Goal: Information Seeking & Learning: Learn about a topic

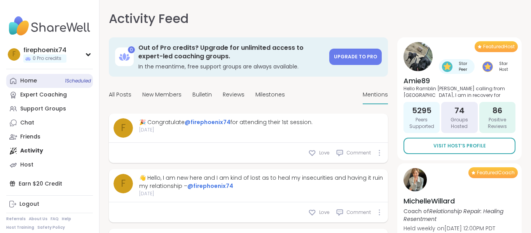
click at [34, 85] on link "Home 1 Scheduled" at bounding box center [49, 81] width 87 height 14
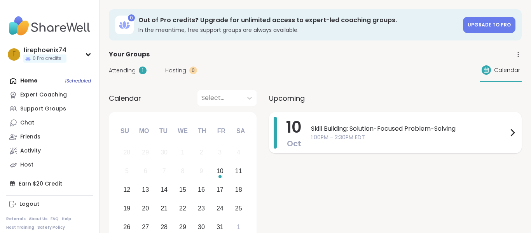
click at [357, 131] on span "Skill Building: Solution-Focused Problem-Solving" at bounding box center [409, 128] width 197 height 9
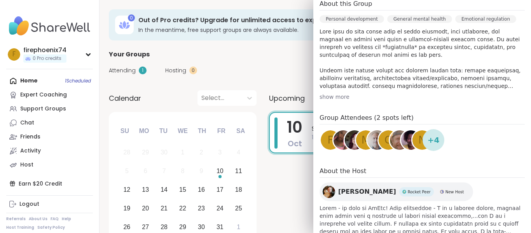
scroll to position [268, 0]
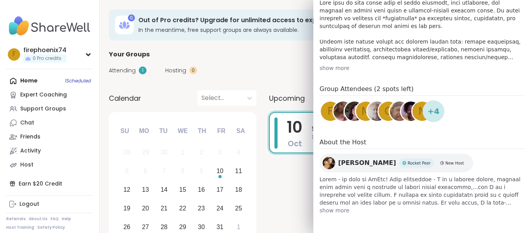
click at [272, 63] on div "Attending 1 Hosting 0 Calendar" at bounding box center [315, 70] width 413 height 23
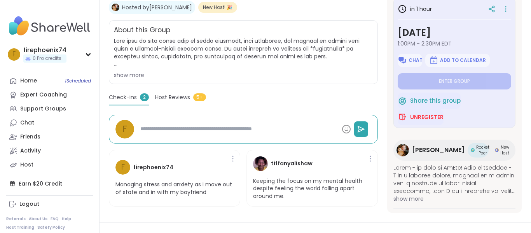
scroll to position [162, 0]
click at [168, 98] on span "Host Reviews" at bounding box center [172, 97] width 35 height 8
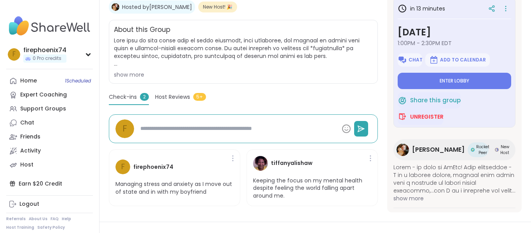
type textarea "*"
